Goal: Information Seeking & Learning: Learn about a topic

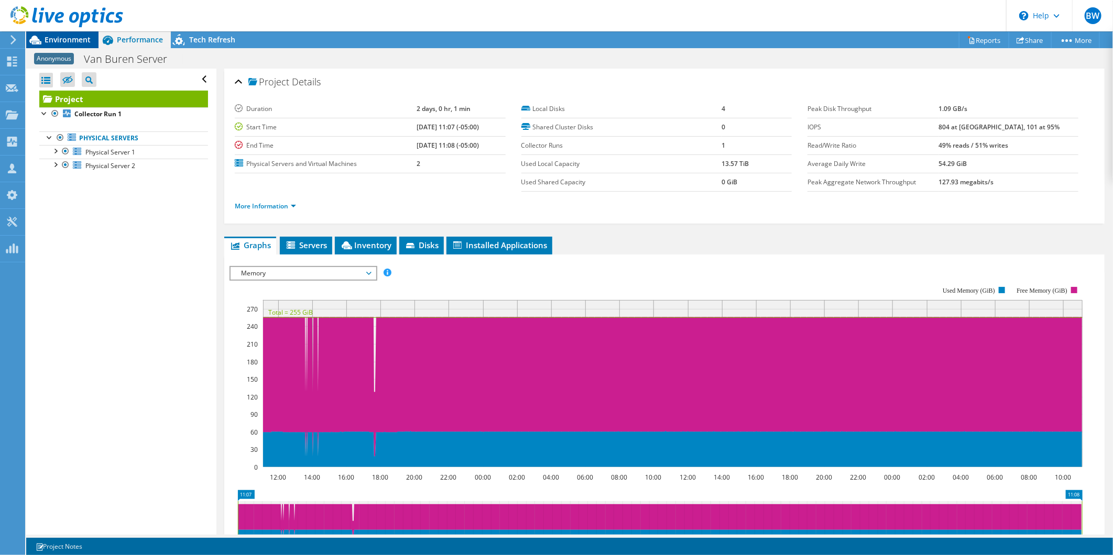
click at [71, 37] on span "Environment" at bounding box center [68, 40] width 46 height 10
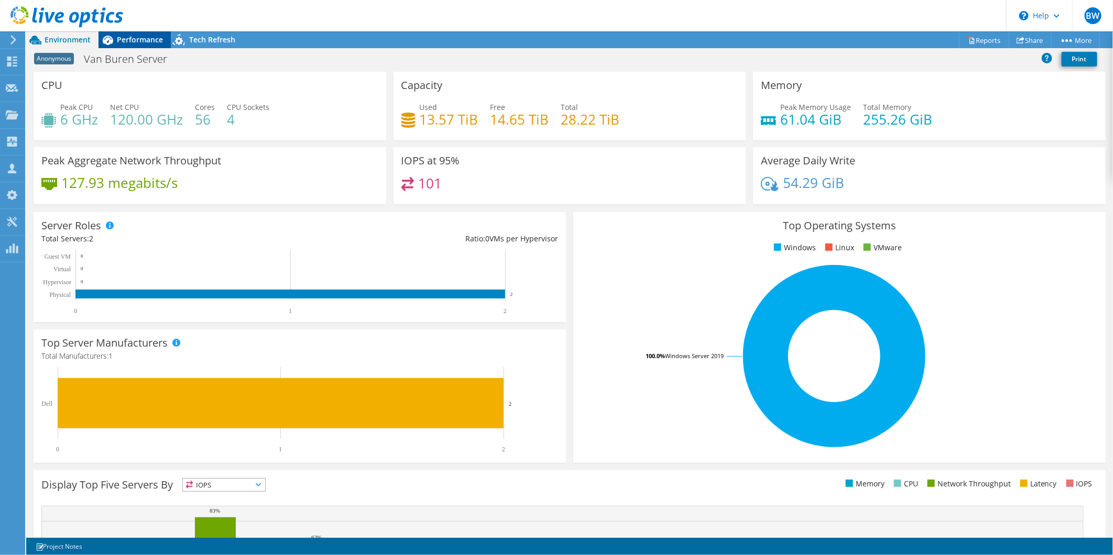
click at [145, 37] on span "Performance" at bounding box center [140, 40] width 46 height 10
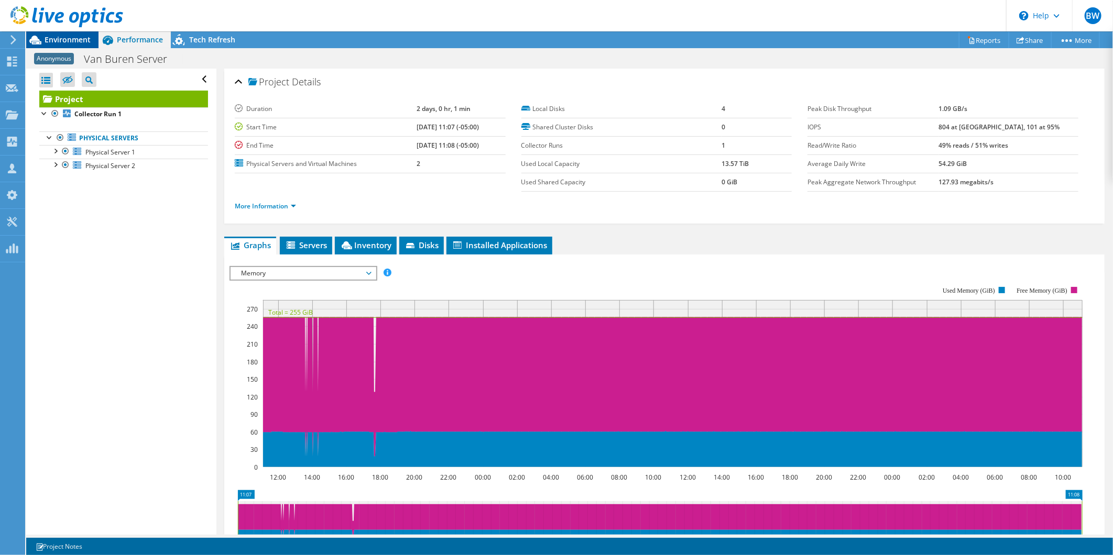
click at [72, 37] on span "Environment" at bounding box center [68, 40] width 46 height 10
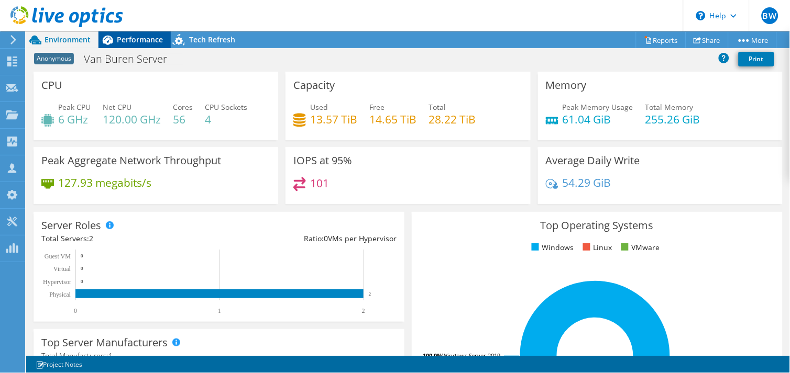
click at [137, 38] on span "Performance" at bounding box center [140, 40] width 46 height 10
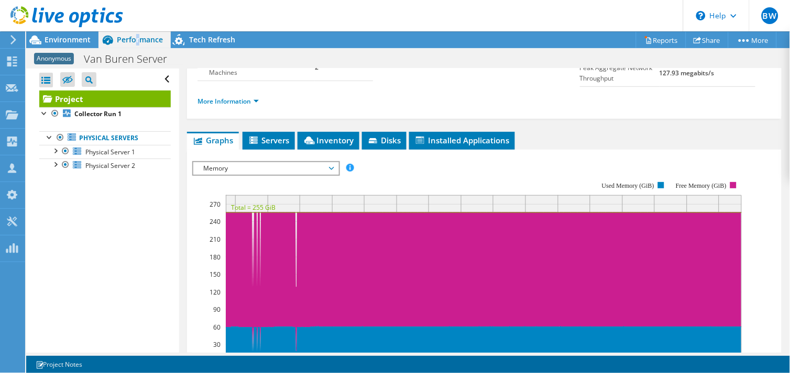
scroll to position [58, 0]
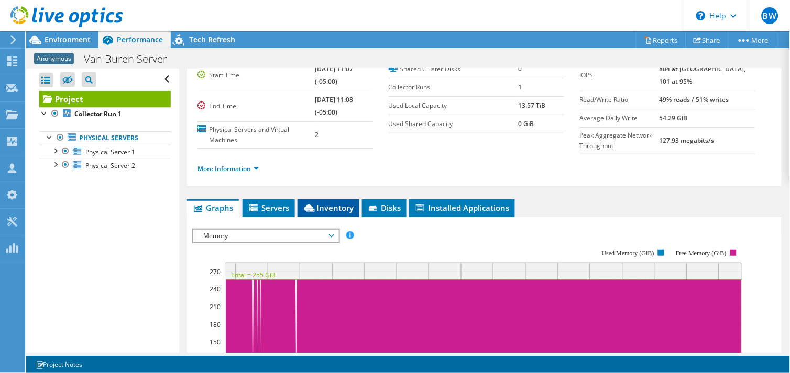
click at [321, 213] on span "Inventory" at bounding box center [328, 208] width 51 height 10
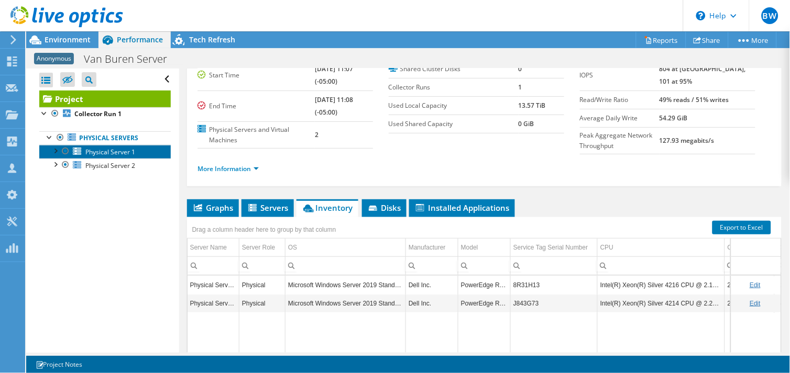
click at [85, 150] on span "Physical Server 1" at bounding box center [110, 152] width 50 height 9
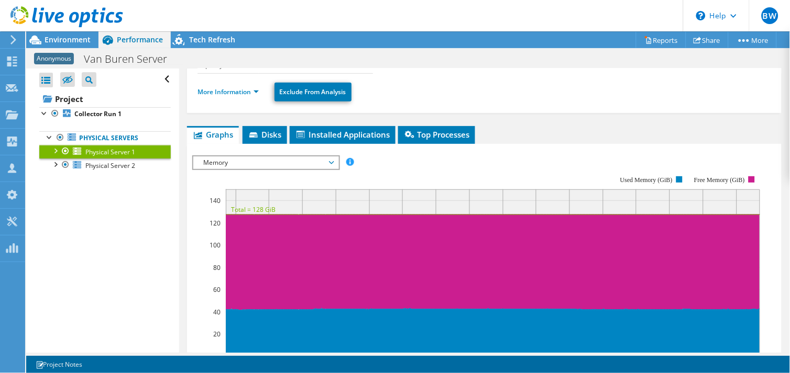
scroll to position [116, 0]
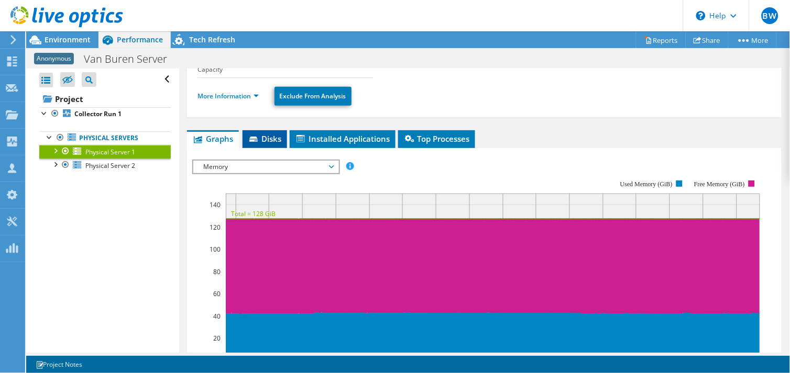
click at [263, 134] on span "Disks" at bounding box center [265, 139] width 34 height 10
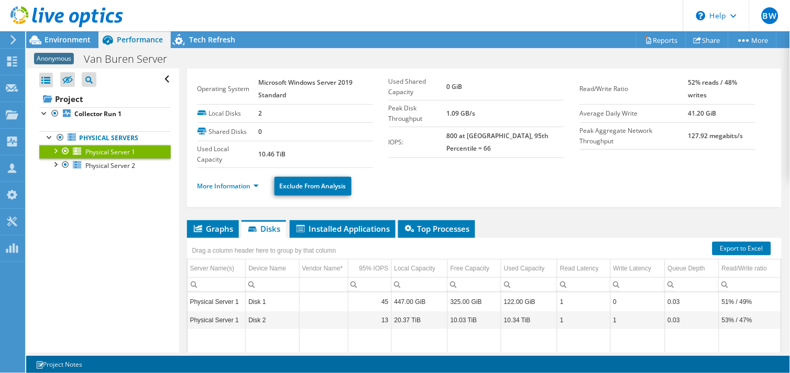
scroll to position [0, 0]
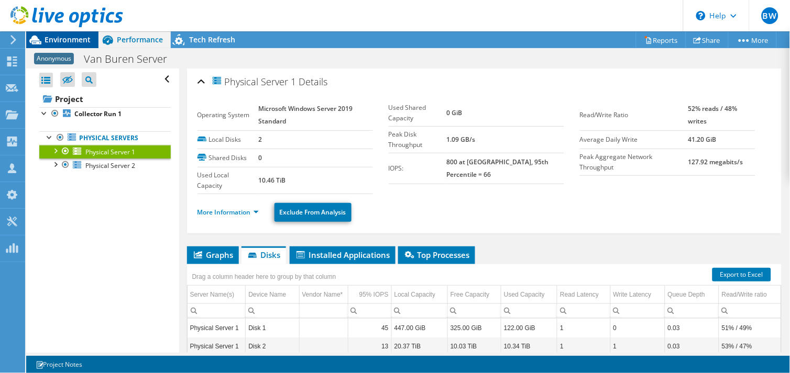
click at [87, 40] on span "Environment" at bounding box center [68, 40] width 46 height 10
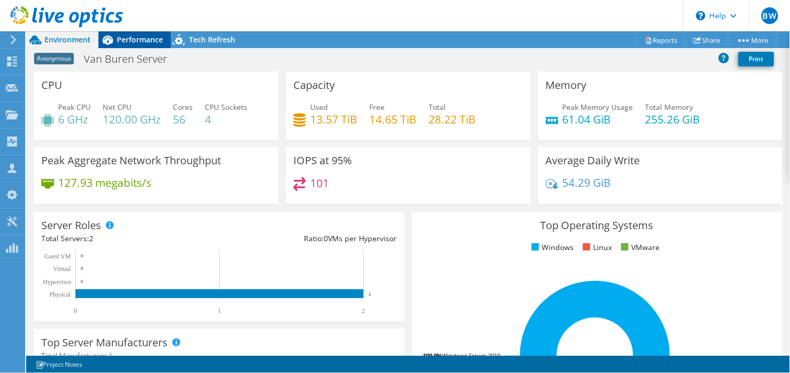
click at [132, 45] on div "Performance" at bounding box center [134, 39] width 72 height 17
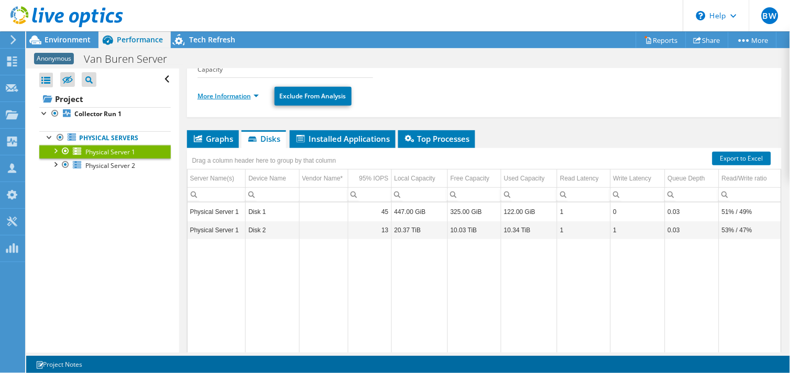
click at [255, 96] on link "More Information" at bounding box center [227, 96] width 61 height 9
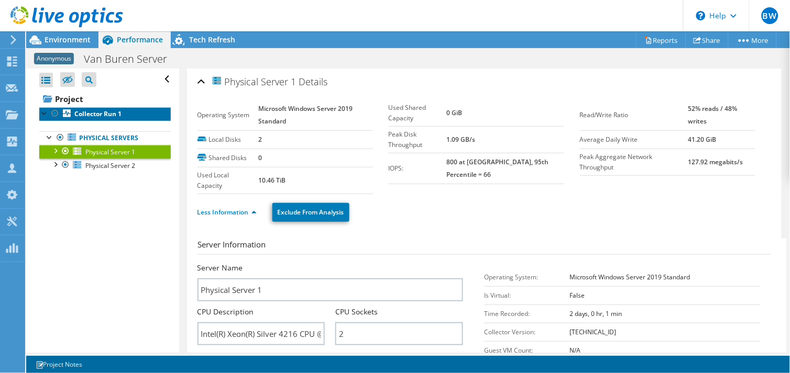
click at [96, 120] on link "Collector Run 1" at bounding box center [104, 114] width 131 height 14
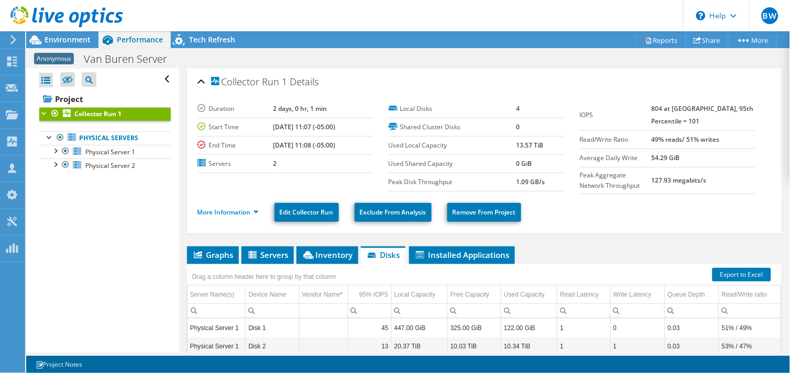
drag, startPoint x: 677, startPoint y: 109, endPoint x: 642, endPoint y: 108, distance: 34.6
click at [643, 108] on tr "IOPS 804 at [GEOGRAPHIC_DATA], 95th Percentile = 101" at bounding box center [667, 115] width 175 height 31
drag, startPoint x: 642, startPoint y: 108, endPoint x: 598, endPoint y: 113, distance: 44.3
click at [598, 113] on label "IOPS" at bounding box center [616, 115] width 72 height 10
click at [74, 42] on span "Environment" at bounding box center [68, 40] width 46 height 10
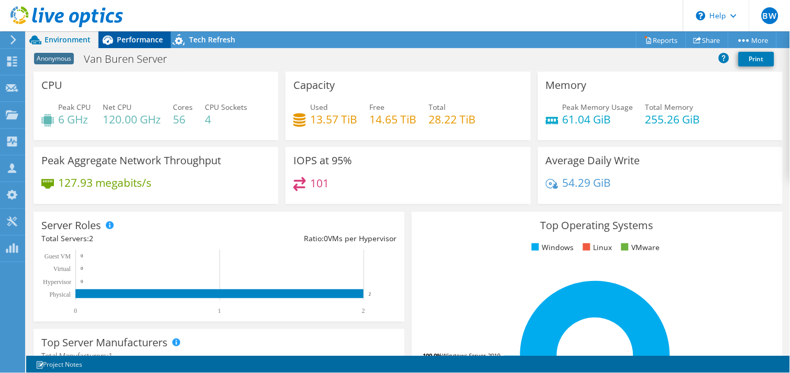
click at [124, 42] on span "Performance" at bounding box center [140, 40] width 46 height 10
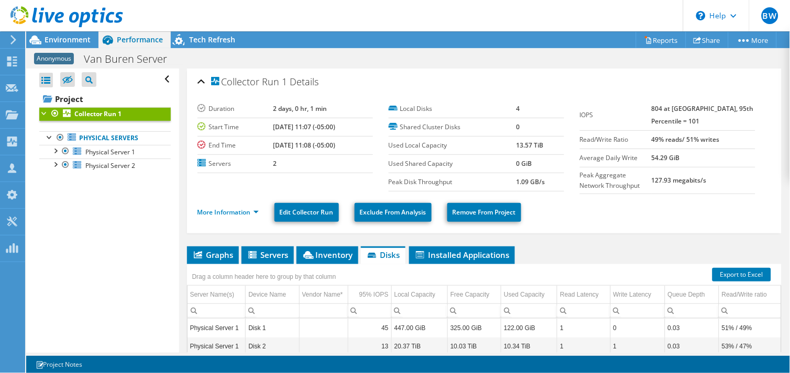
drag, startPoint x: 675, startPoint y: 106, endPoint x: 616, endPoint y: 107, distance: 59.2
click at [616, 107] on tr "IOPS 804 at [GEOGRAPHIC_DATA], 95th Percentile = 101" at bounding box center [667, 115] width 175 height 31
click at [615, 107] on td "IOPS" at bounding box center [616, 115] width 72 height 31
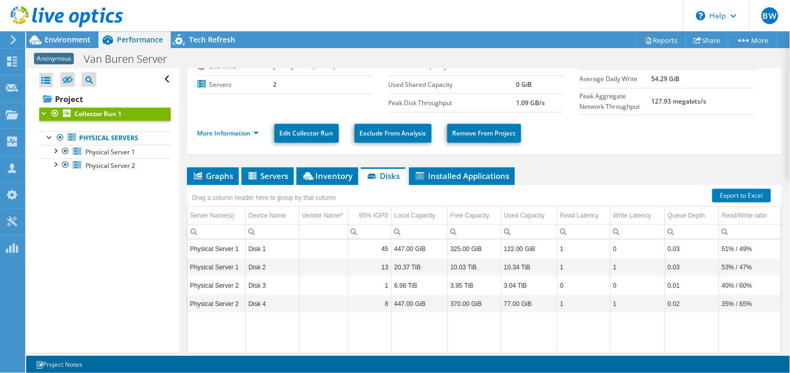
scroll to position [116, 0]
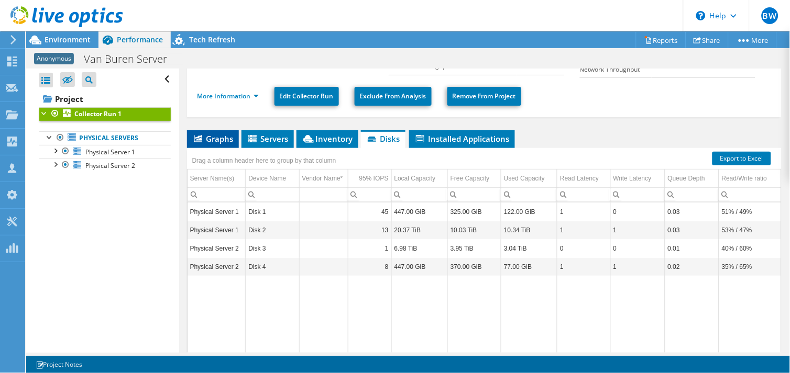
click at [221, 134] on span "Graphs" at bounding box center [212, 139] width 41 height 10
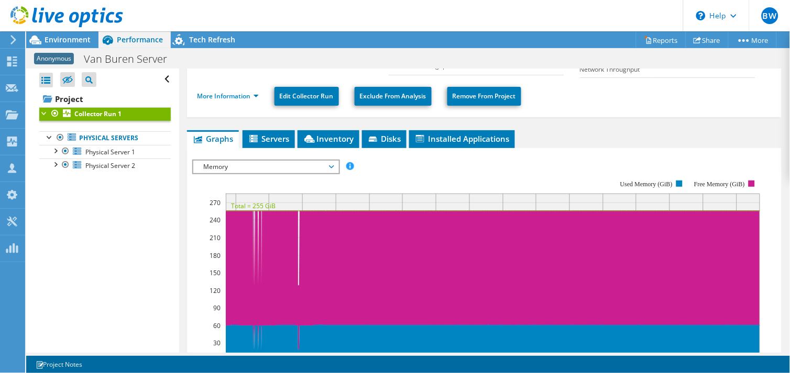
click at [338, 165] on div "Memory IOPS Disk Throughput IO Size Latency Queue Depth CPU Percentage Memory P…" at bounding box center [266, 167] width 148 height 15
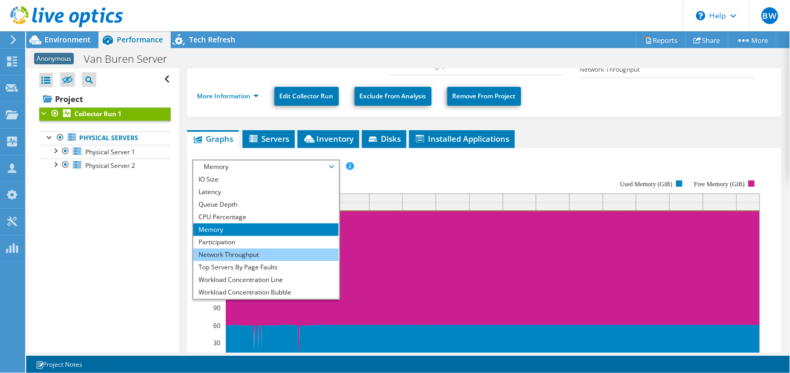
scroll to position [37, 0]
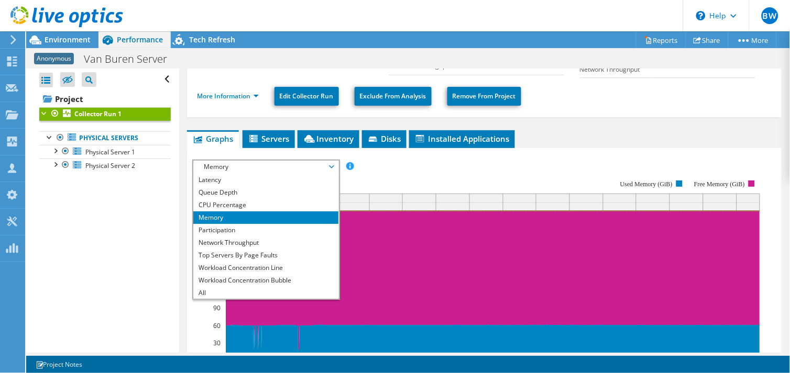
drag, startPoint x: 266, startPoint y: 276, endPoint x: 287, endPoint y: 260, distance: 26.5
click at [265, 276] on li "Workload Concentration Bubble" at bounding box center [265, 280] width 145 height 13
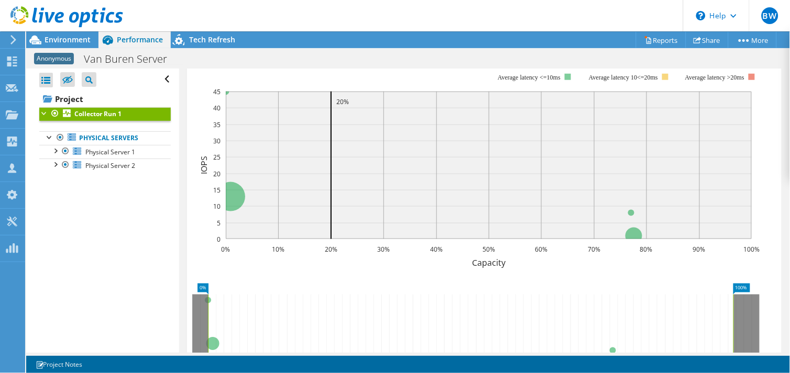
scroll to position [174, 0]
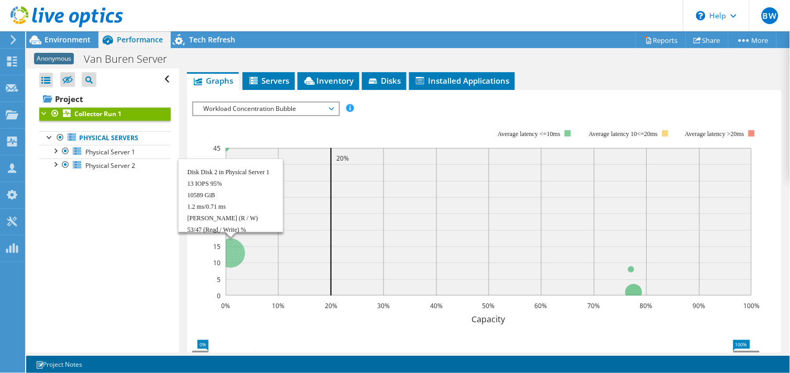
drag, startPoint x: 235, startPoint y: 251, endPoint x: 249, endPoint y: 263, distance: 18.2
click at [249, 263] on rect at bounding box center [489, 222] width 526 height 148
click at [266, 251] on rect at bounding box center [489, 222] width 526 height 148
click at [301, 216] on rect at bounding box center [489, 222] width 526 height 148
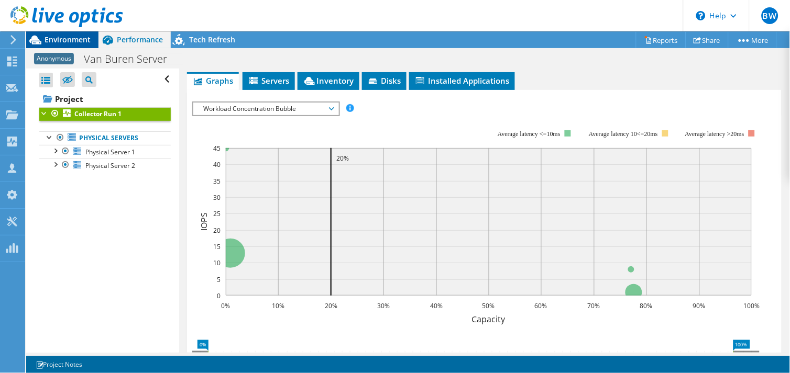
click at [77, 38] on span "Environment" at bounding box center [68, 40] width 46 height 10
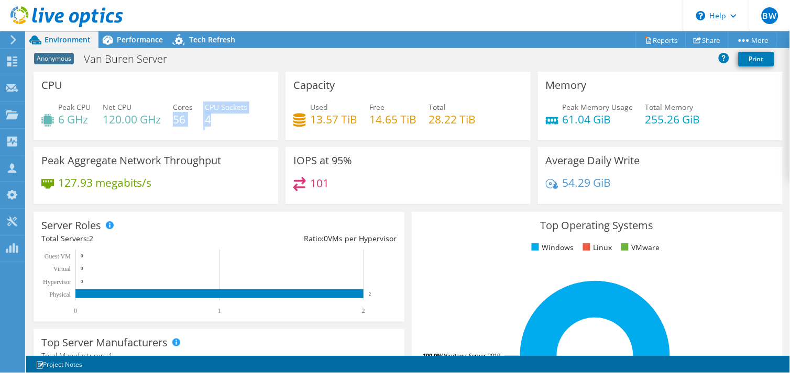
drag, startPoint x: 223, startPoint y: 118, endPoint x: 174, endPoint y: 118, distance: 48.7
click at [174, 118] on div "Peak CPU 6 GHz Net CPU 120.00 GHz Cores 56 CPU Sockets 4" at bounding box center [155, 119] width 229 height 34
drag, startPoint x: 174, startPoint y: 118, endPoint x: 212, endPoint y: 123, distance: 38.1
click at [212, 123] on h4 "4" at bounding box center [226, 120] width 42 height 12
click at [137, 39] on span "Performance" at bounding box center [140, 40] width 46 height 10
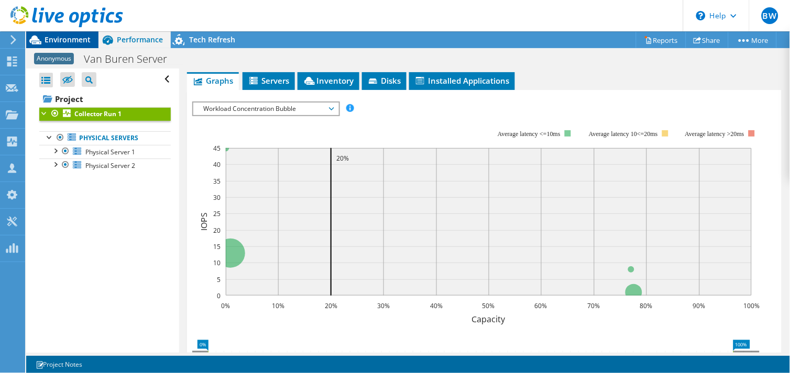
click at [79, 43] on span "Environment" at bounding box center [68, 40] width 46 height 10
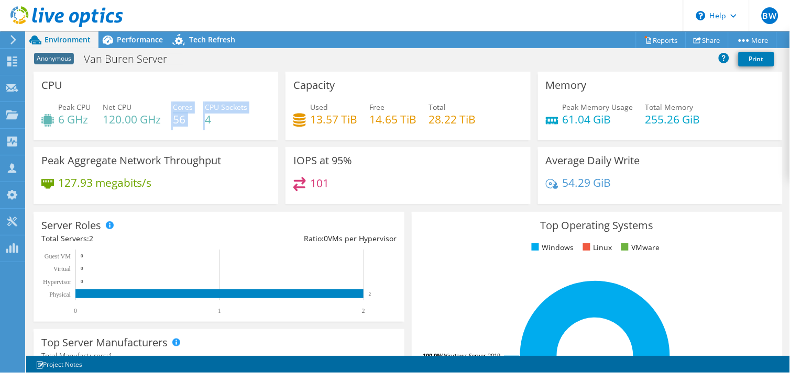
drag, startPoint x: 206, startPoint y: 117, endPoint x: 169, endPoint y: 116, distance: 37.2
click at [169, 116] on div "Peak CPU 6 GHz Net CPU 120.00 GHz Cores 56 CPU Sockets 4" at bounding box center [155, 119] width 229 height 34
drag, startPoint x: 169, startPoint y: 116, endPoint x: 220, endPoint y: 124, distance: 51.3
click at [220, 124] on h4 "4" at bounding box center [226, 120] width 42 height 12
drag, startPoint x: 215, startPoint y: 117, endPoint x: 161, endPoint y: 108, distance: 54.7
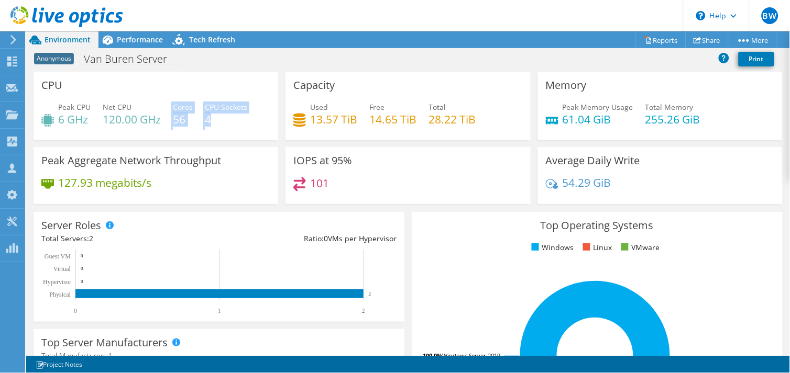
click at [161, 108] on div "Peak CPU 6 GHz Net CPU 120.00 GHz Cores 56 CPU Sockets 4" at bounding box center [155, 119] width 229 height 34
drag, startPoint x: 161, startPoint y: 108, endPoint x: 216, endPoint y: 126, distance: 57.8
click at [216, 126] on div "Peak CPU 6 GHz Net CPU 120.00 GHz Cores 56 CPU Sockets 4" at bounding box center [155, 119] width 229 height 34
drag, startPoint x: 214, startPoint y: 120, endPoint x: 171, endPoint y: 112, distance: 43.9
click at [171, 112] on div "Peak CPU 6 GHz Net CPU 120.00 GHz Cores 56 CPU Sockets 4" at bounding box center [155, 119] width 229 height 34
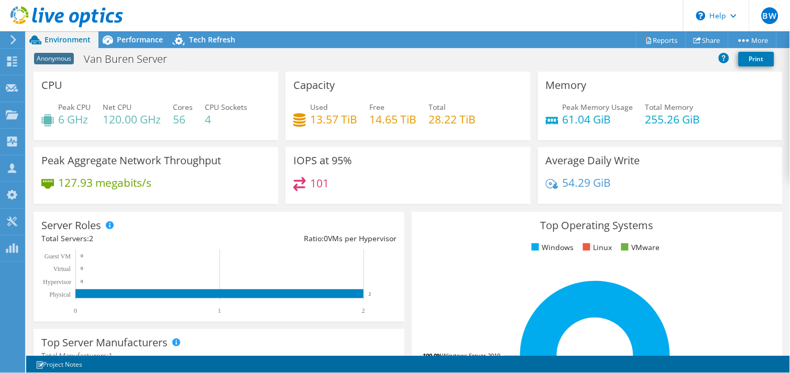
drag, startPoint x: 171, startPoint y: 112, endPoint x: 236, endPoint y: 125, distance: 66.8
click at [236, 125] on div "Peak CPU 6 GHz Net CPU 120.00 GHz Cores 56 CPU Sockets 4" at bounding box center [155, 119] width 229 height 34
click at [137, 40] on span "Performance" at bounding box center [140, 40] width 46 height 10
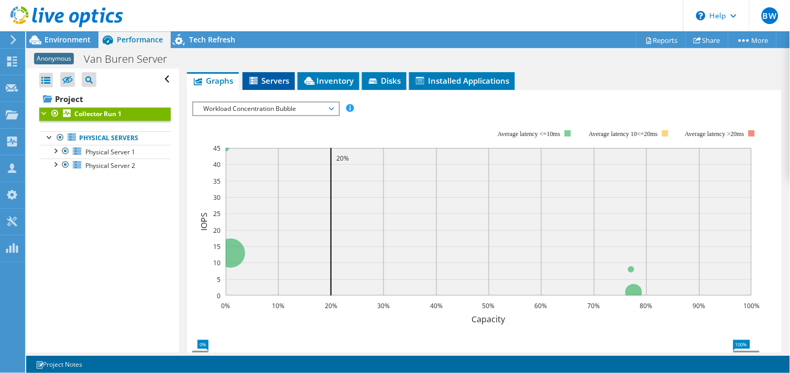
click at [277, 85] on li "Servers" at bounding box center [269, 81] width 52 height 18
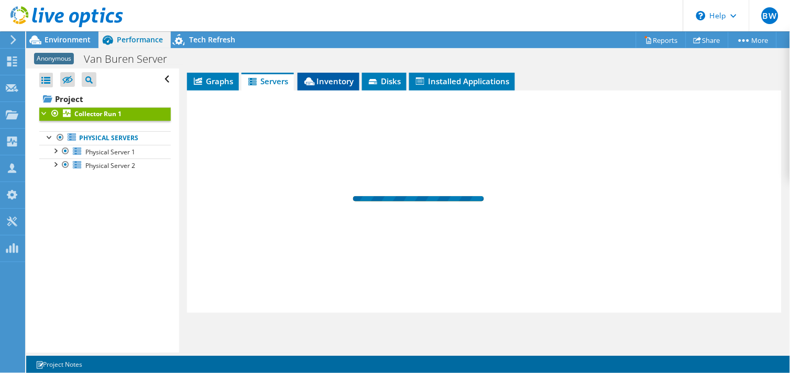
scroll to position [173, 0]
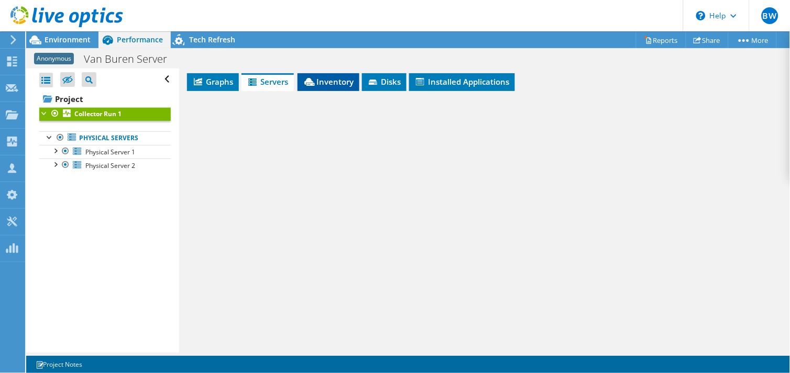
click at [334, 83] on span "Inventory" at bounding box center [328, 81] width 51 height 10
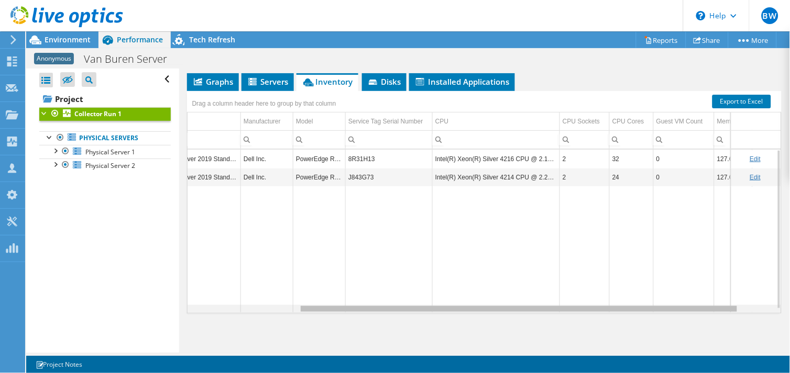
scroll to position [0, 0]
drag, startPoint x: 422, startPoint y: 307, endPoint x: 558, endPoint y: 301, distance: 136.3
click at [558, 301] on body "BW Channel Partner [PERSON_NAME] [EMAIL_ADDRESS][DOMAIN_NAME] PRESCRIPTIVE DATA…" at bounding box center [395, 186] width 790 height 373
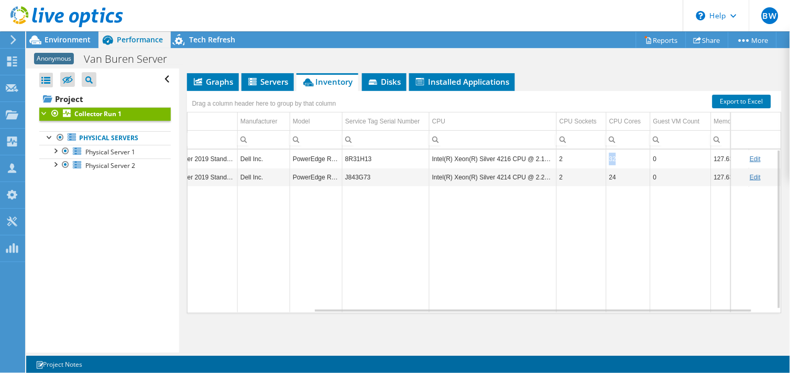
drag, startPoint x: 616, startPoint y: 158, endPoint x: 603, endPoint y: 158, distance: 13.1
click at [603, 158] on tr "Physical Server 1 Physical Microsoft Windows Server 2019 Standard Dell Inc. Pow…" at bounding box center [409, 159] width 781 height 18
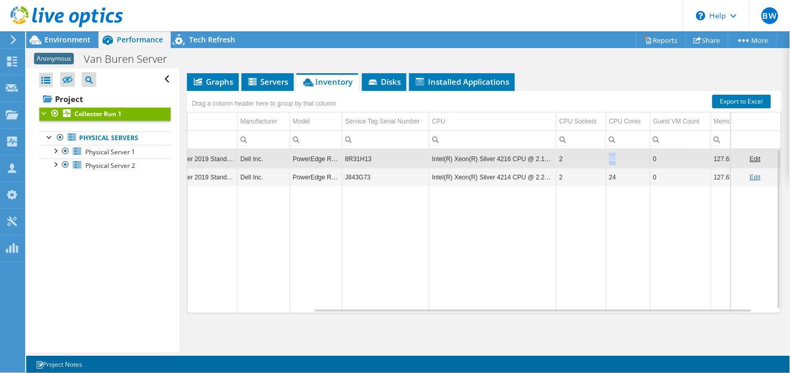
drag, startPoint x: 603, startPoint y: 158, endPoint x: 629, endPoint y: 161, distance: 25.9
click at [629, 161] on td "32" at bounding box center [628, 159] width 44 height 18
drag, startPoint x: 619, startPoint y: 159, endPoint x: 606, endPoint y: 159, distance: 13.1
click at [606, 159] on td "32" at bounding box center [628, 159] width 44 height 18
drag, startPoint x: 606, startPoint y: 159, endPoint x: 616, endPoint y: 218, distance: 59.6
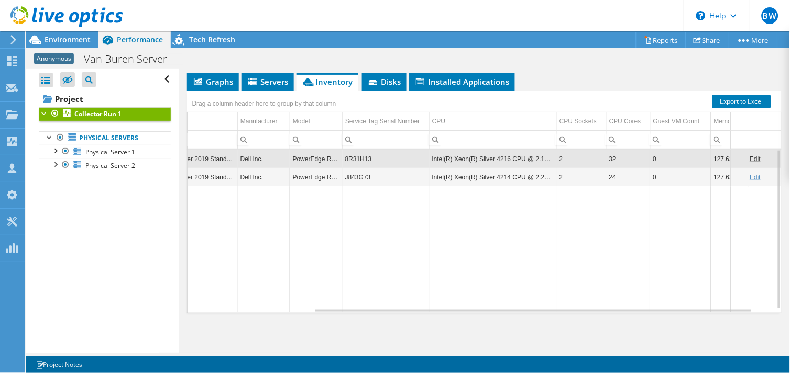
click at [616, 218] on td "Data grid" at bounding box center [628, 249] width 44 height 126
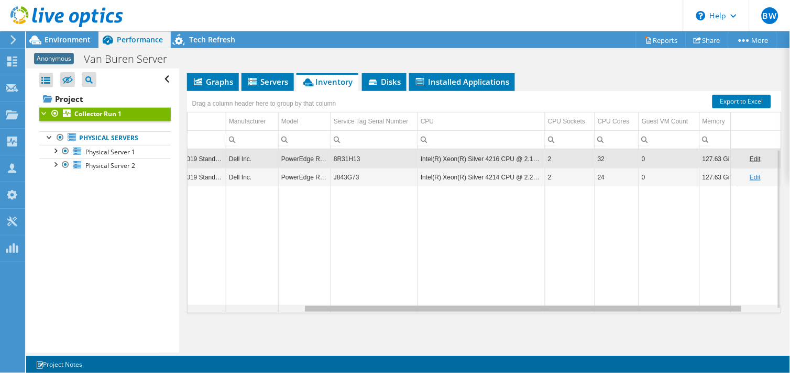
scroll to position [0, 190]
drag, startPoint x: 368, startPoint y: 307, endPoint x: 397, endPoint y: 307, distance: 28.8
click at [397, 307] on body "BW Channel Partner [PERSON_NAME] [EMAIL_ADDRESS][DOMAIN_NAME] PRESCRIPTIVE DATA…" at bounding box center [395, 186] width 790 height 373
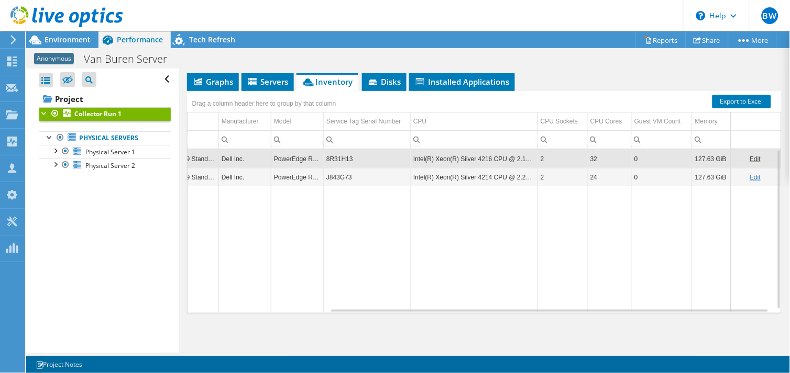
drag, startPoint x: 212, startPoint y: 84, endPoint x: 235, endPoint y: 96, distance: 25.5
click at [213, 84] on span "Graphs" at bounding box center [212, 81] width 41 height 10
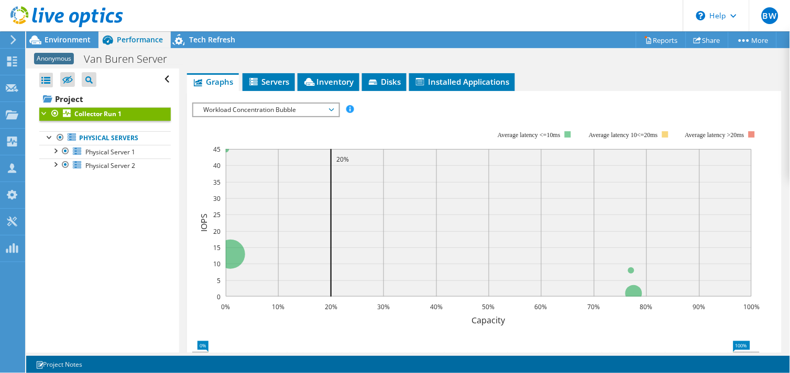
click at [336, 106] on span "Workload Concentration Bubble" at bounding box center [265, 110] width 145 height 13
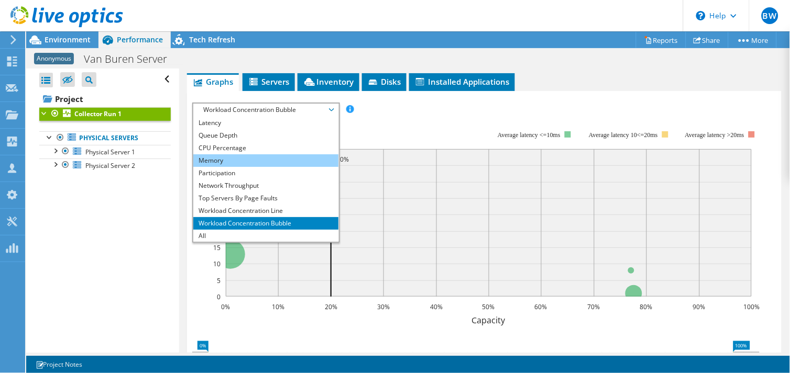
click at [219, 157] on li "Memory" at bounding box center [265, 161] width 145 height 13
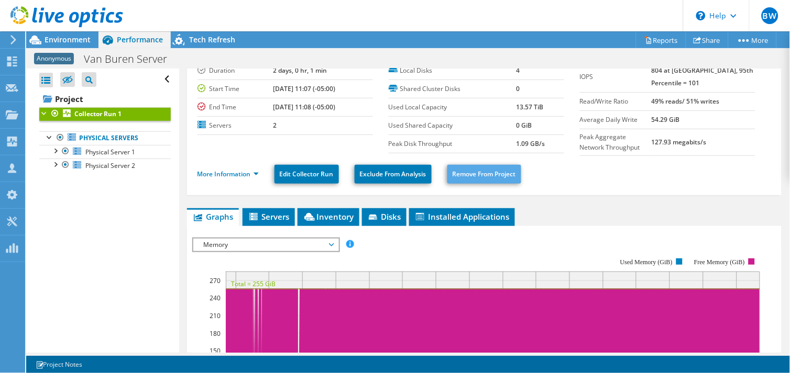
scroll to position [58, 0]
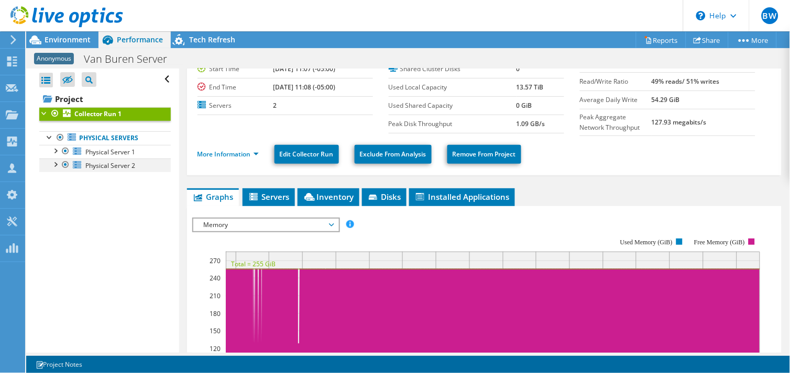
click at [65, 165] on div at bounding box center [65, 165] width 10 height 13
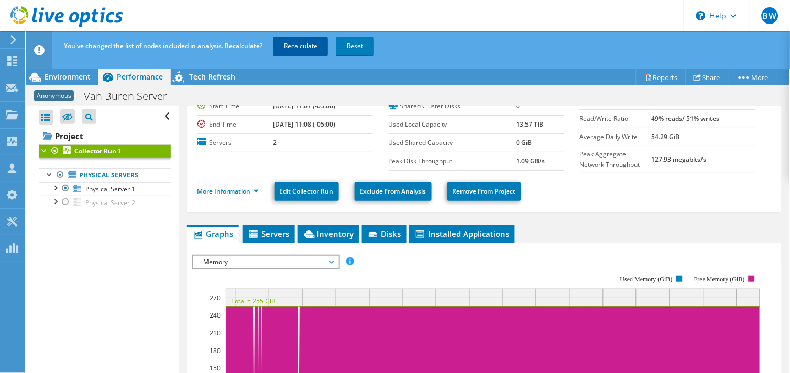
click at [299, 41] on link "Recalculate" at bounding box center [300, 46] width 54 height 19
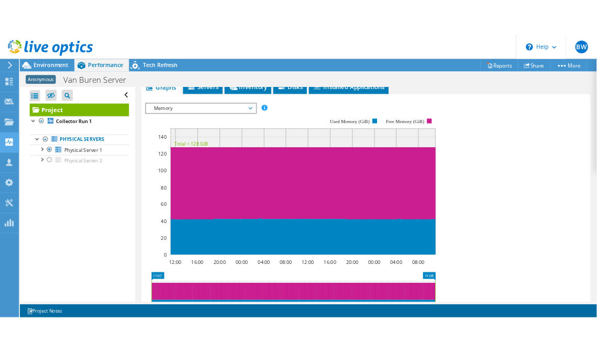
scroll to position [246, 0]
